Goal: Task Accomplishment & Management: Use online tool/utility

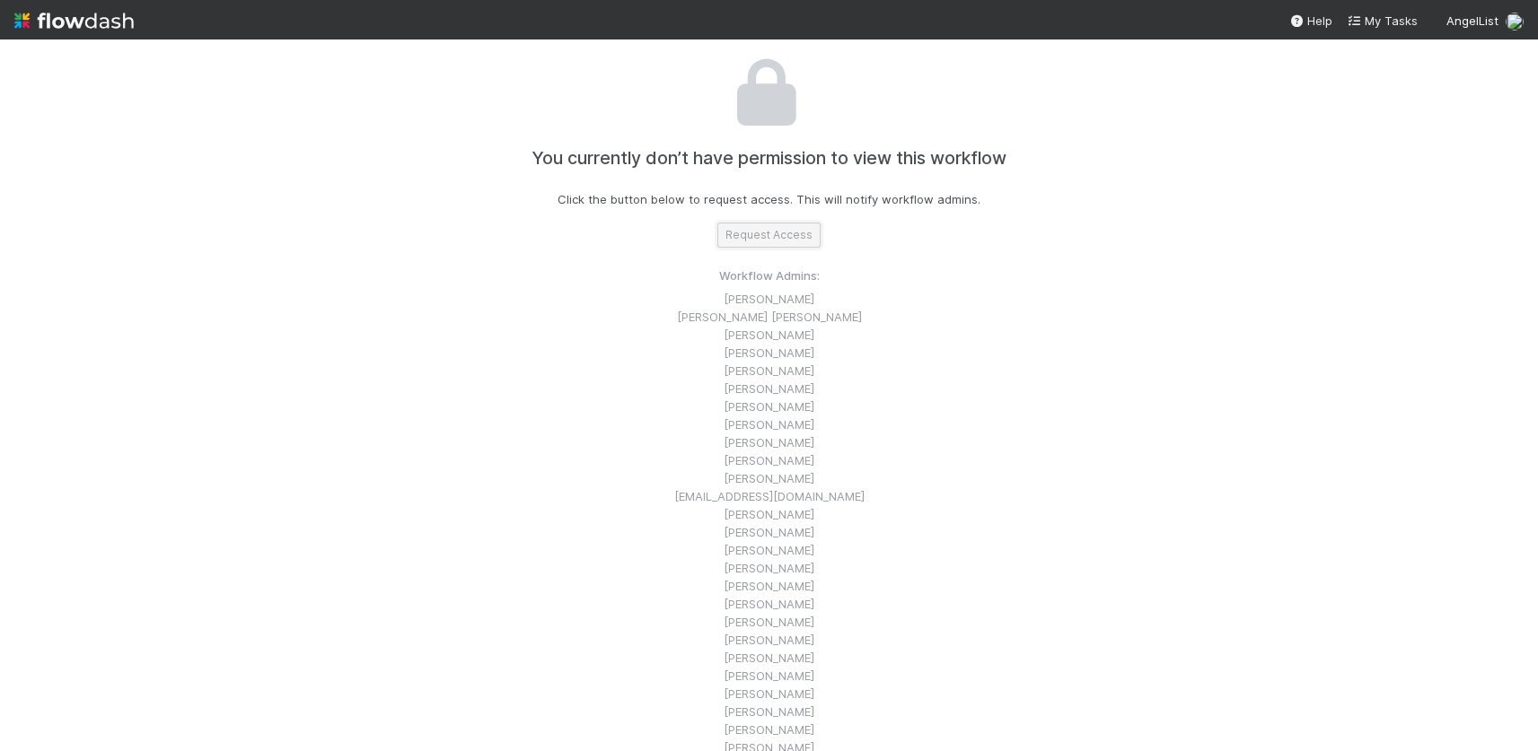
click at [776, 238] on button "Request Access" at bounding box center [768, 235] width 103 height 25
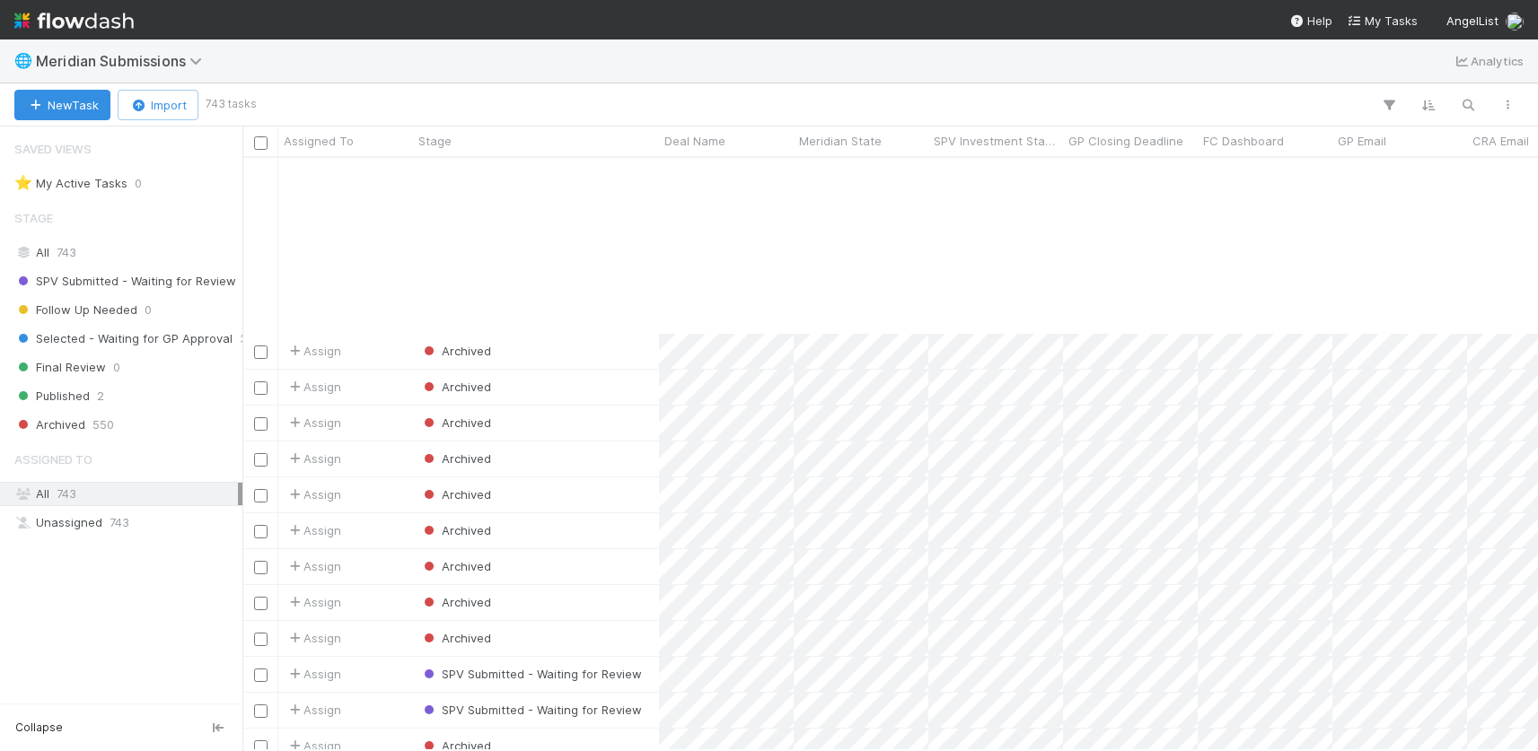
scroll to position [2480, 0]
